Goal: Navigation & Orientation: Understand site structure

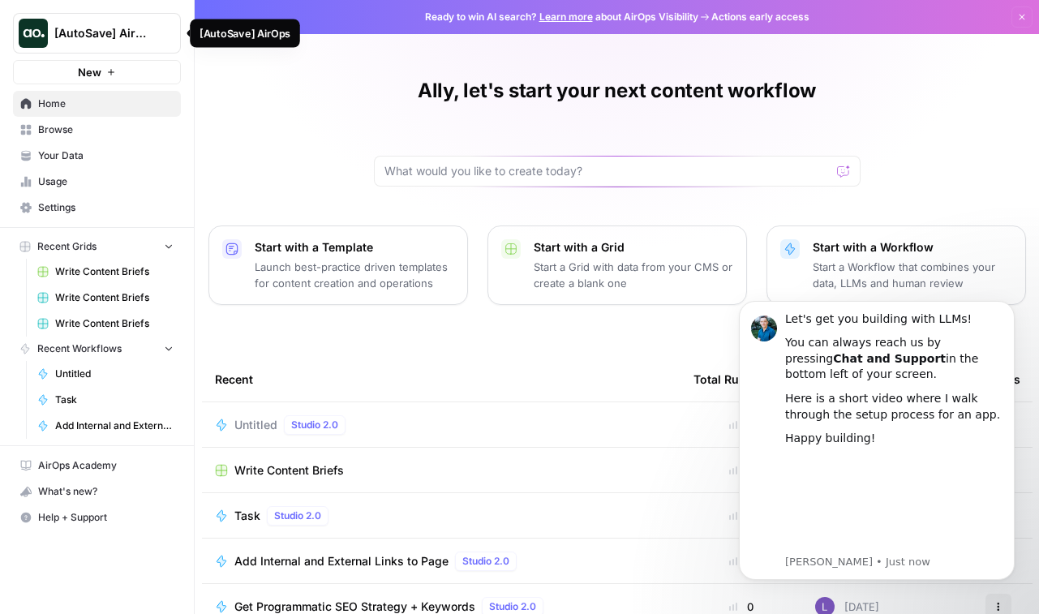
click at [106, 30] on span "[AutoSave] AirOps" at bounding box center [103, 33] width 98 height 16
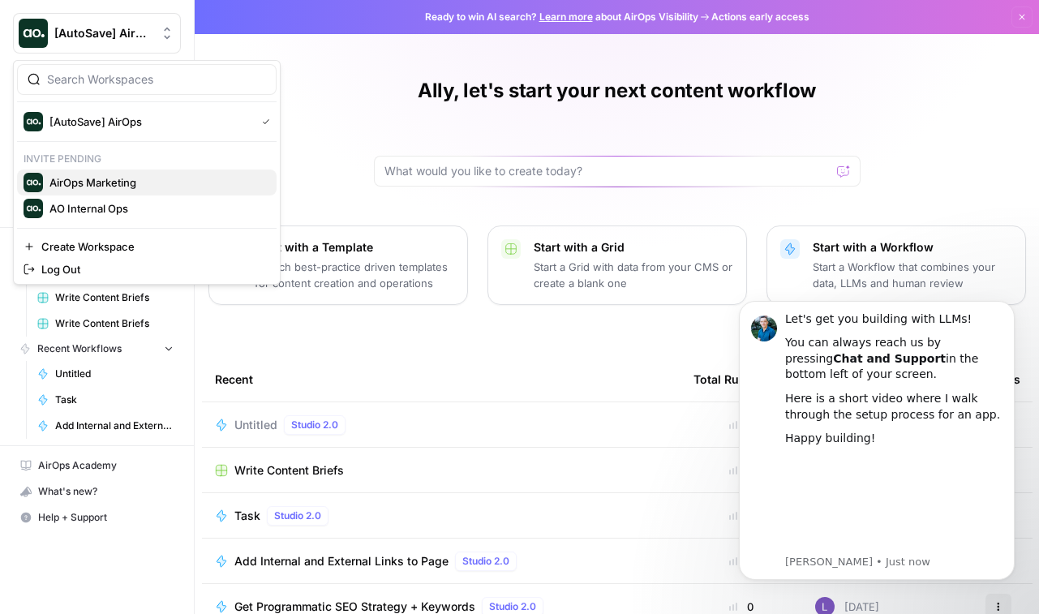
click at [98, 181] on span "AirOps Marketing" at bounding box center [156, 182] width 214 height 16
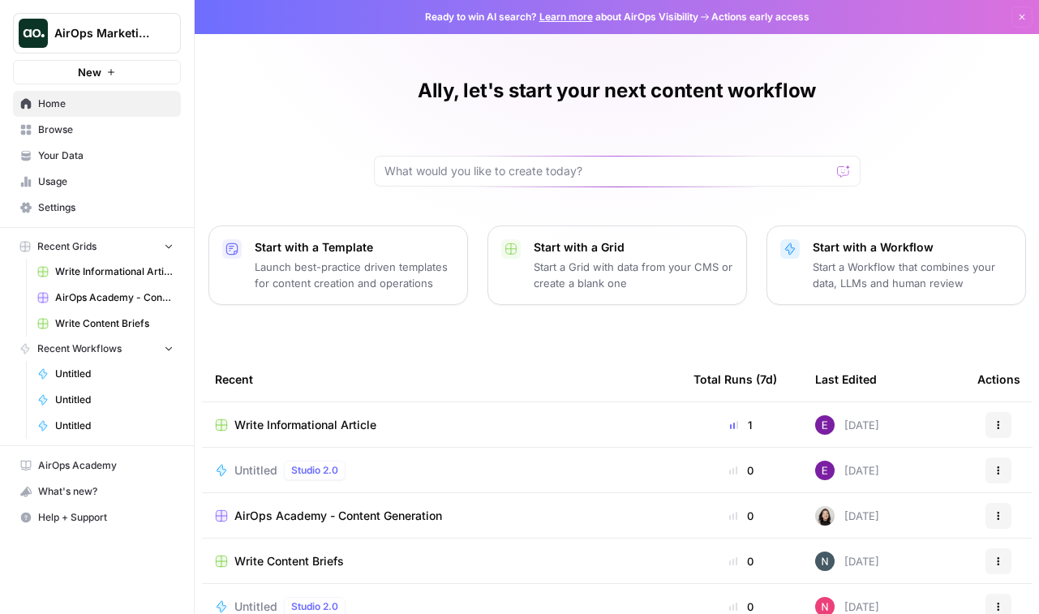
click at [100, 39] on span "AirOps Marketing" at bounding box center [103, 33] width 98 height 16
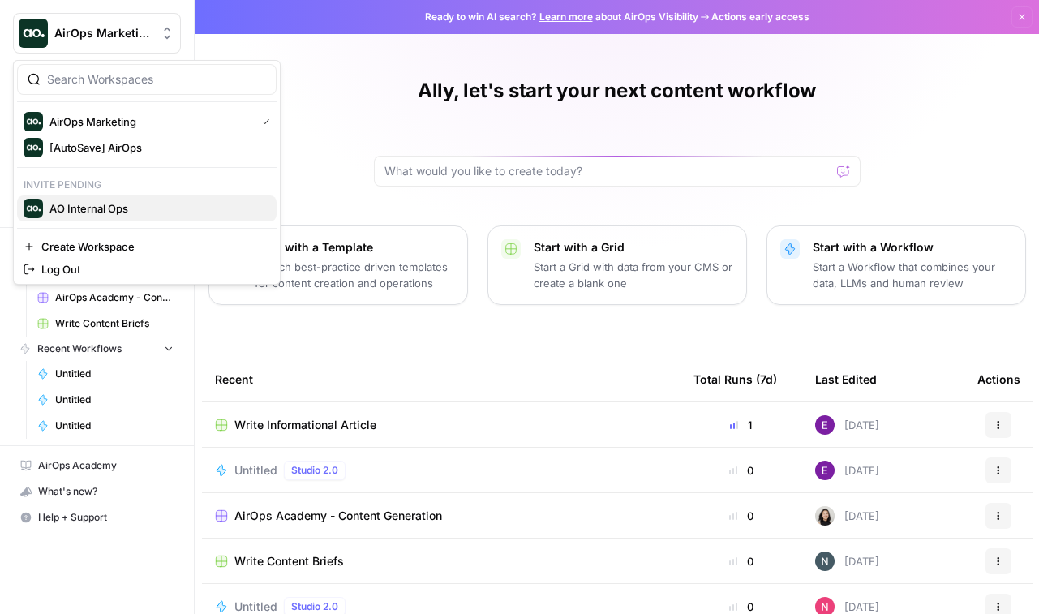
click at [101, 211] on span "AO Internal Ops" at bounding box center [156, 208] width 214 height 16
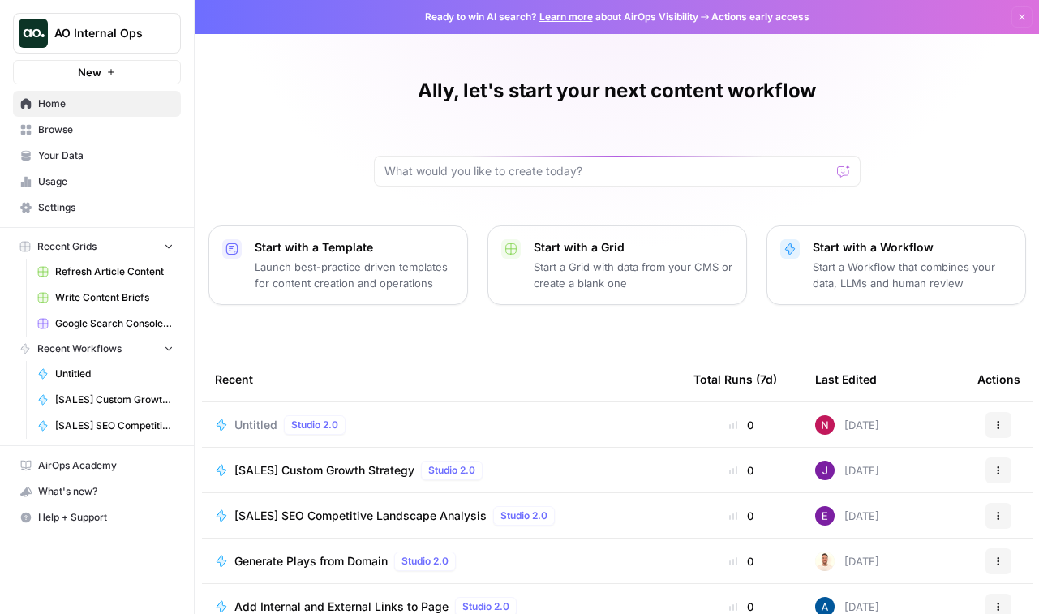
click at [1019, 18] on icon "button" at bounding box center [1022, 17] width 10 height 10
